Goal: Transaction & Acquisition: Purchase product/service

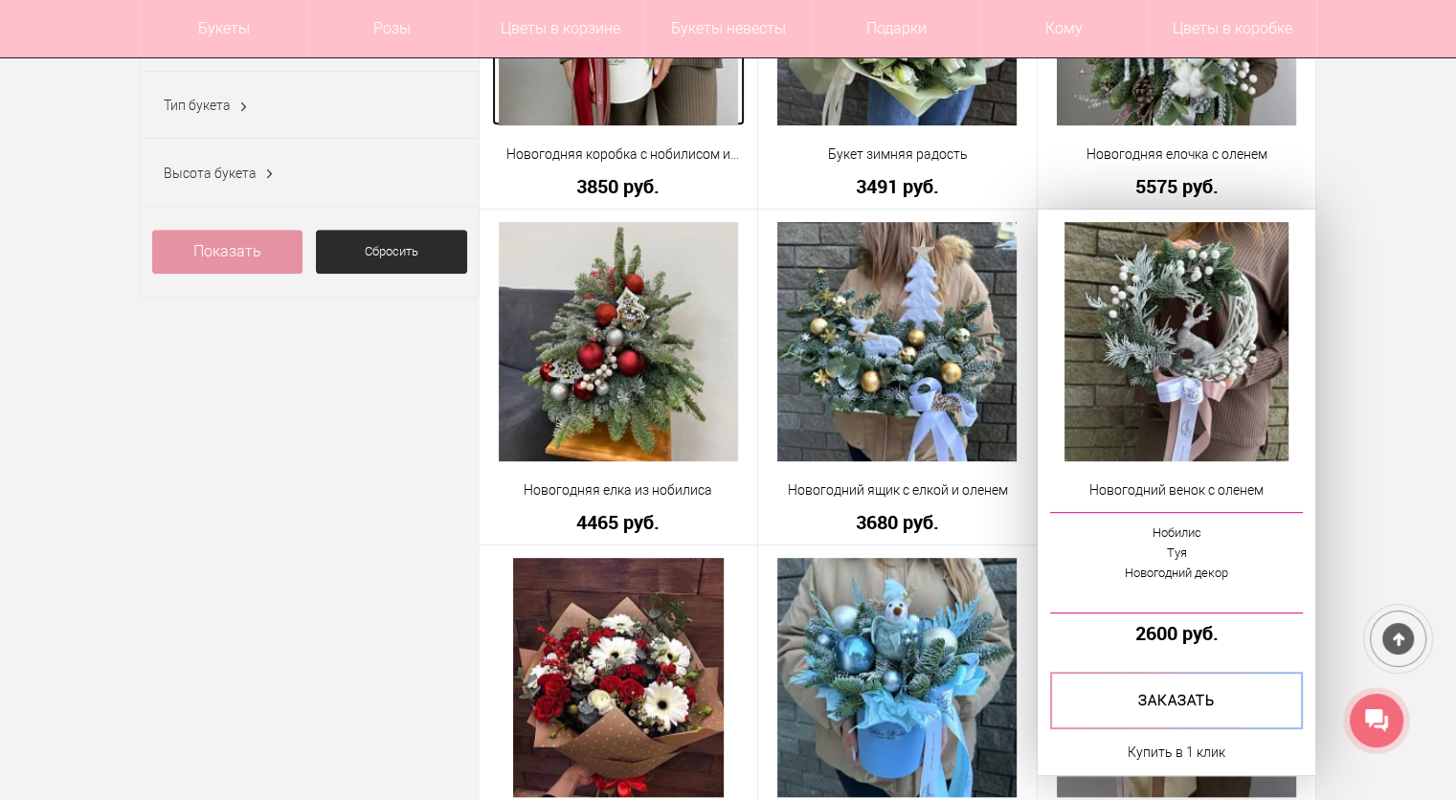
scroll to position [861, 0]
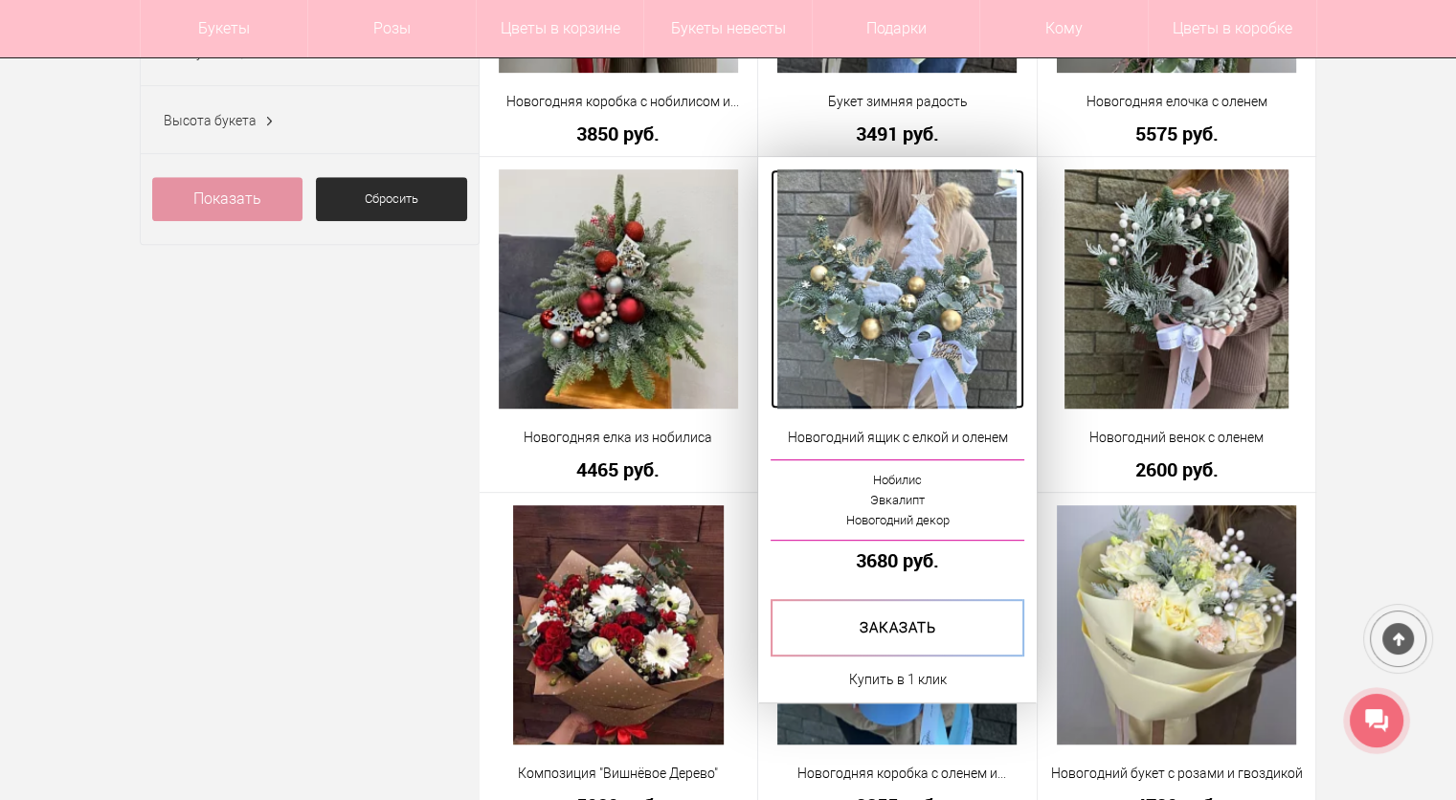
click at [901, 369] on img at bounding box center [896, 288] width 239 height 239
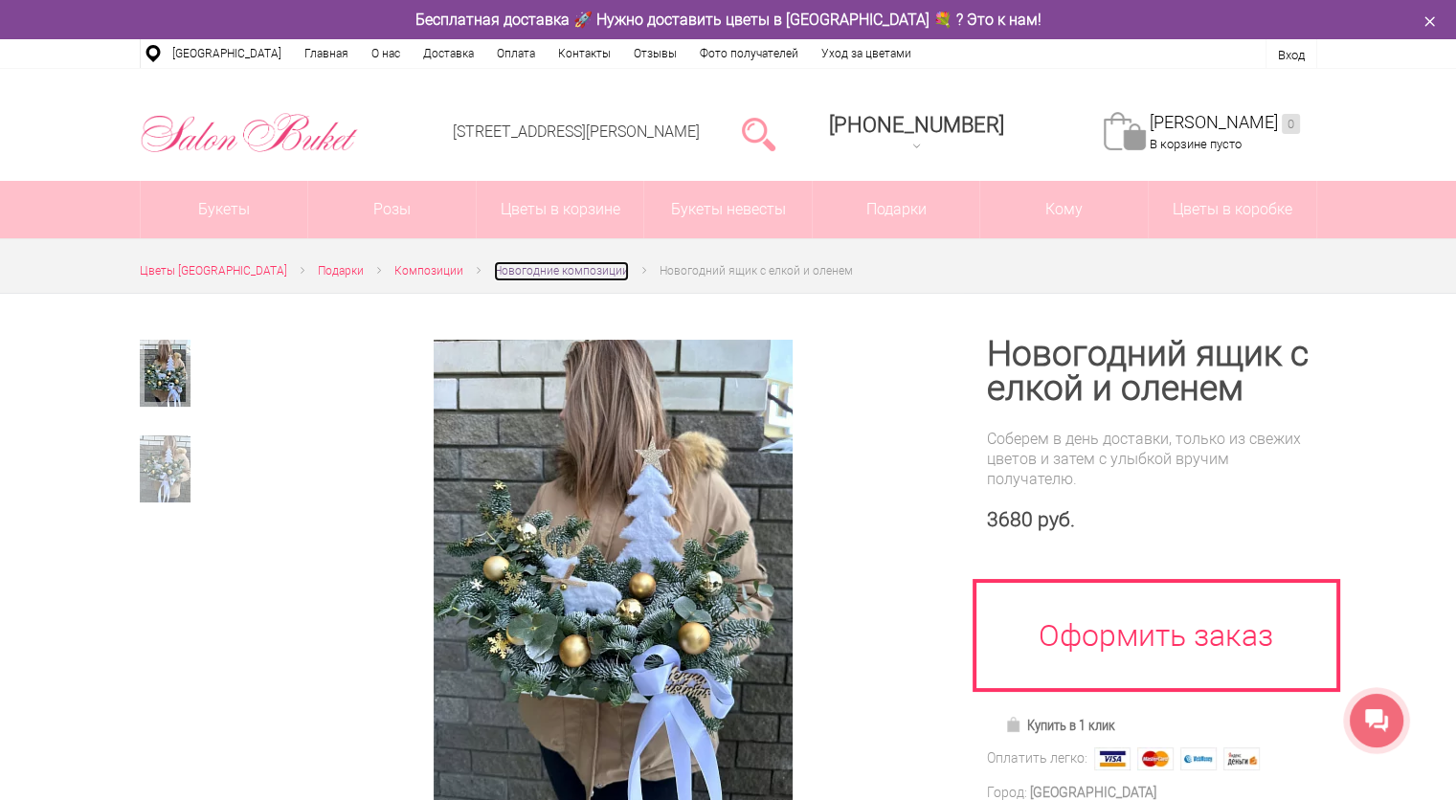
click at [542, 272] on span "Новогодние композиции" at bounding box center [561, 270] width 135 height 13
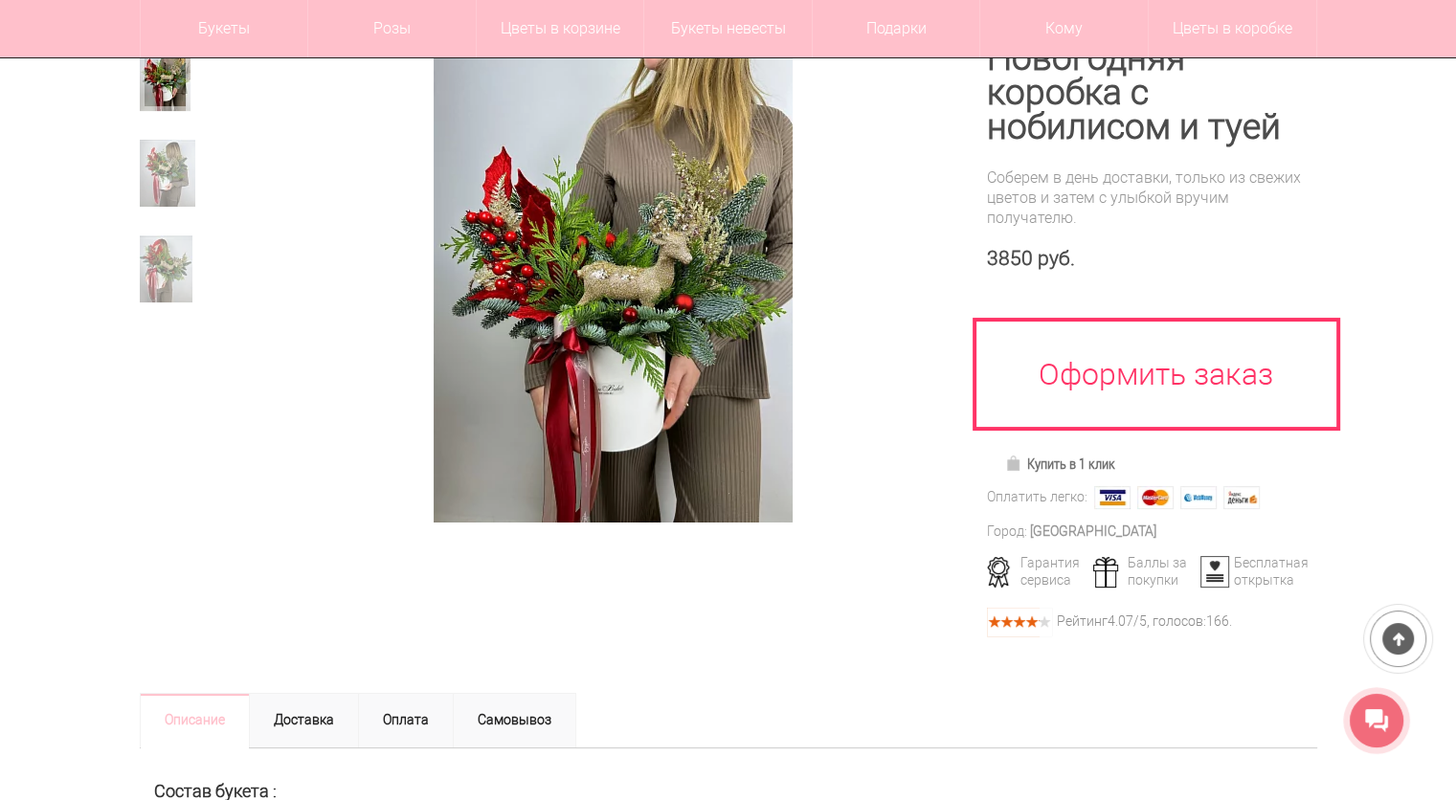
scroll to position [191, 0]
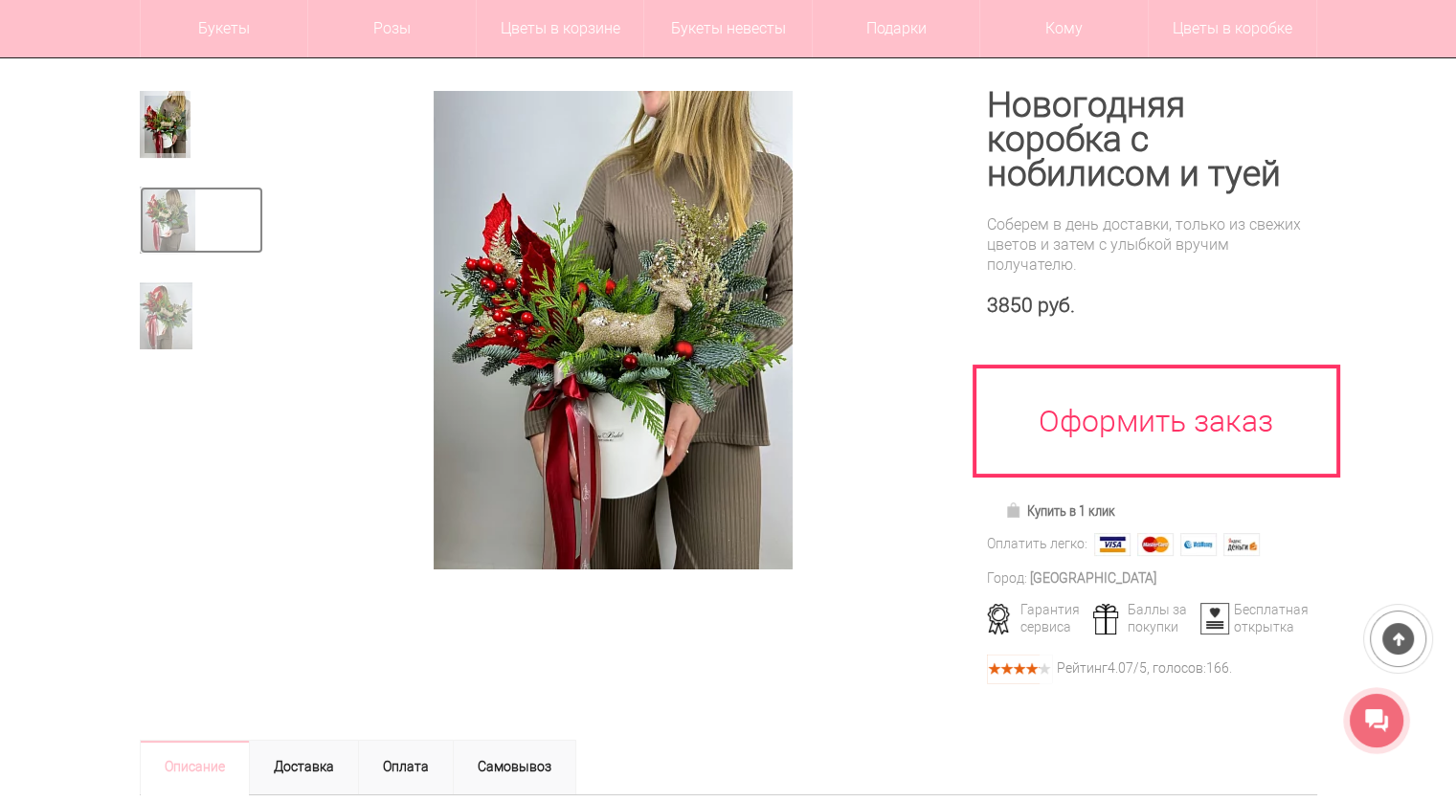
click at [166, 224] on img at bounding box center [168, 220] width 56 height 67
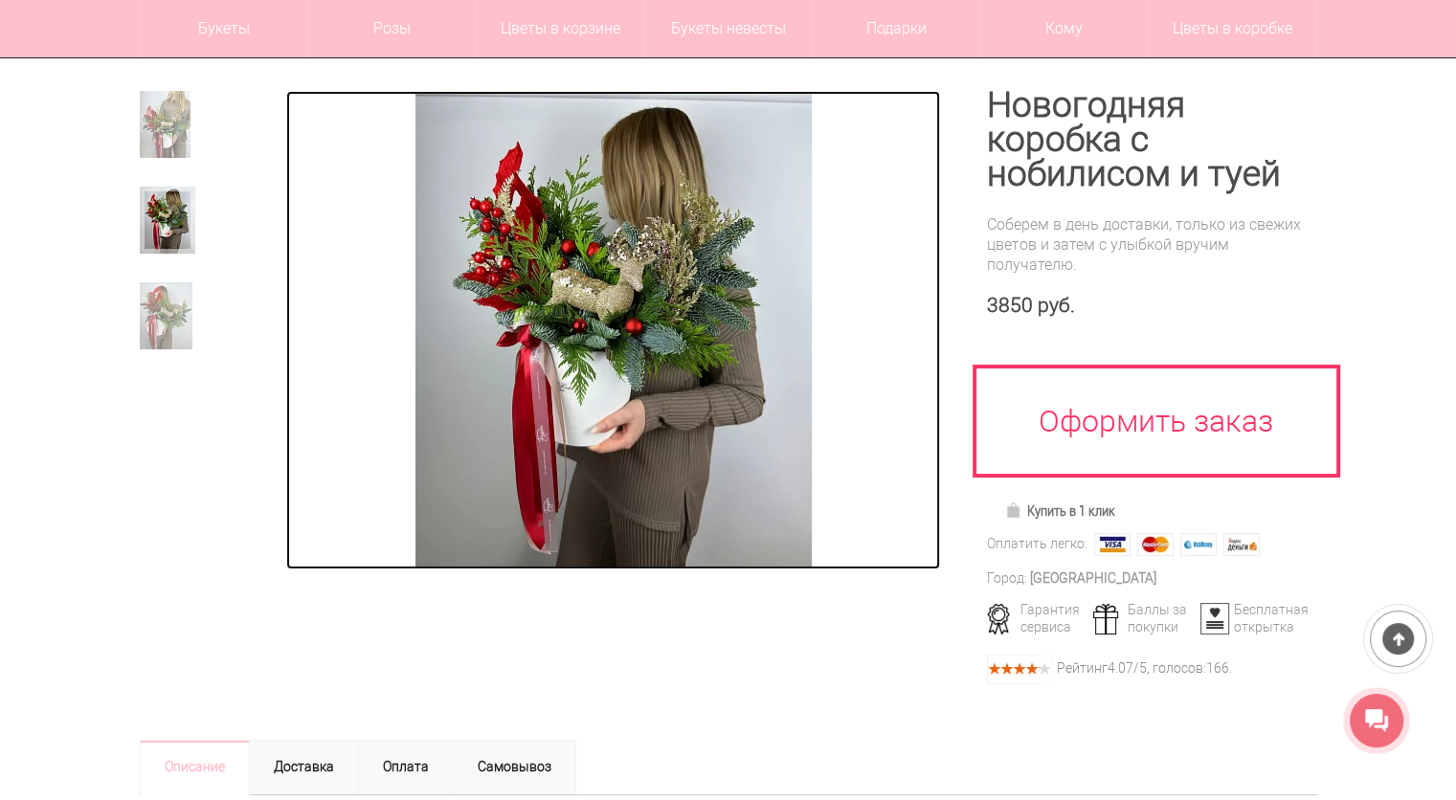
click at [519, 298] on img at bounding box center [613, 330] width 396 height 479
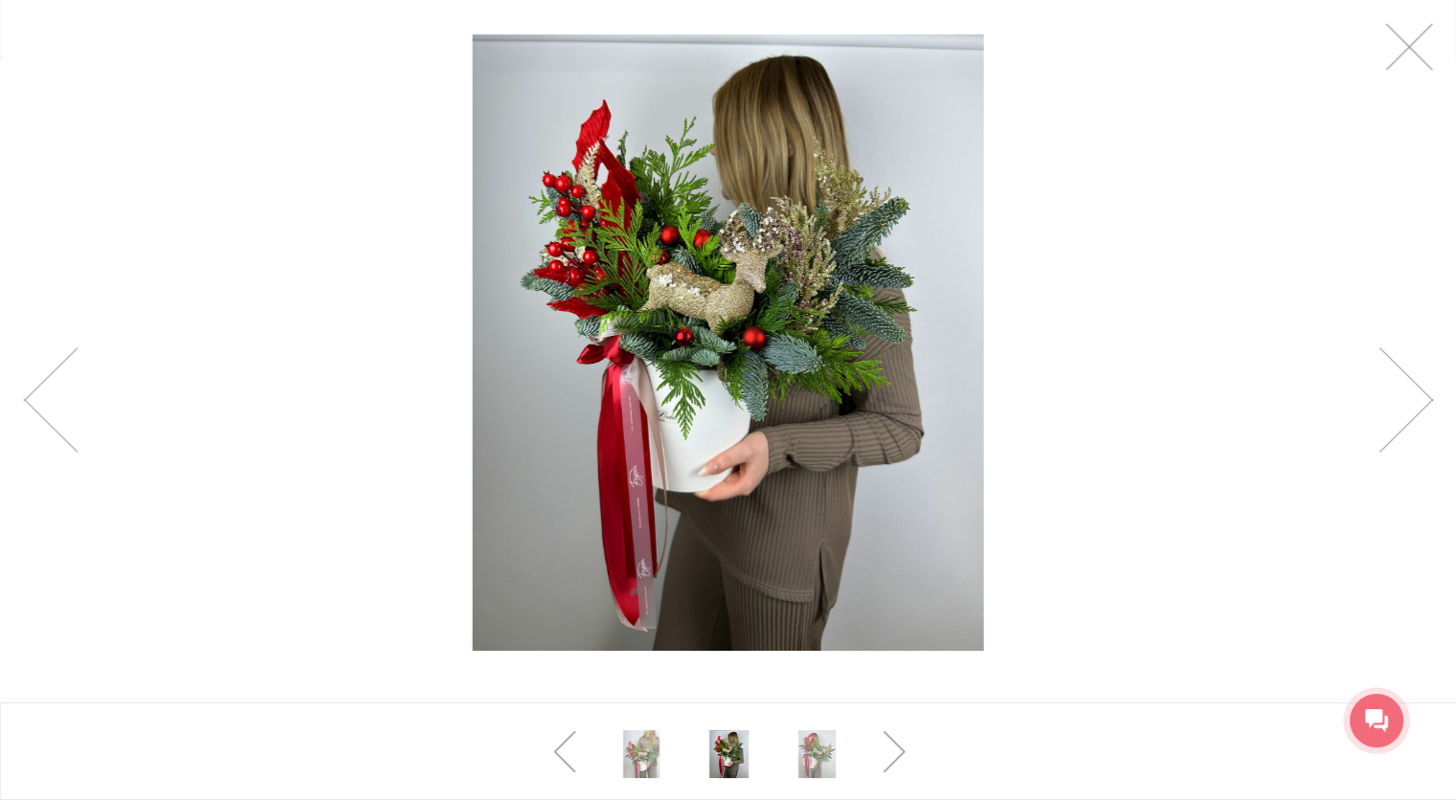
click at [754, 415] on img at bounding box center [728, 342] width 510 height 616
click at [1415, 49] on link at bounding box center [1409, 47] width 48 height 48
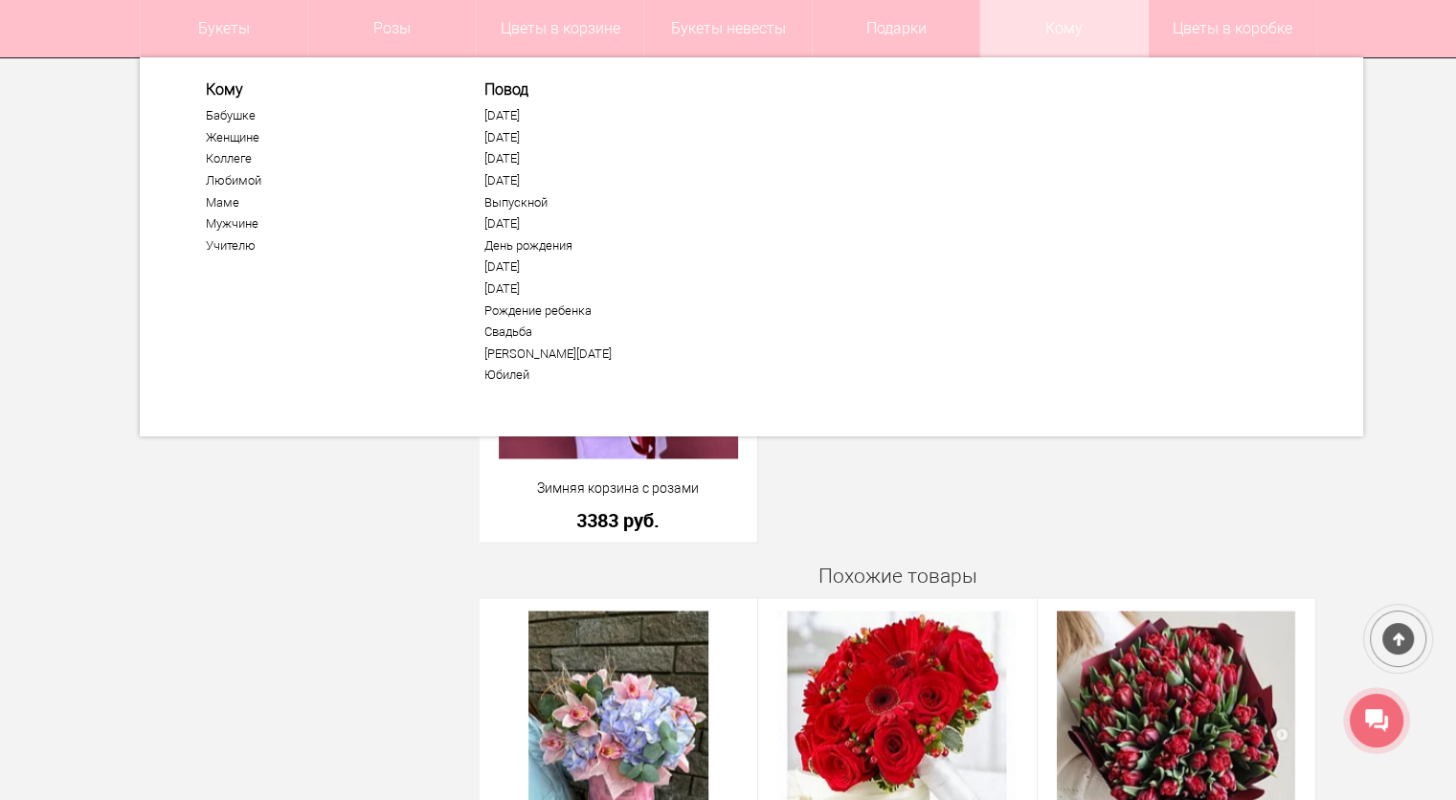
scroll to position [3637, 0]
